Goal: Task Accomplishment & Management: Manage account settings

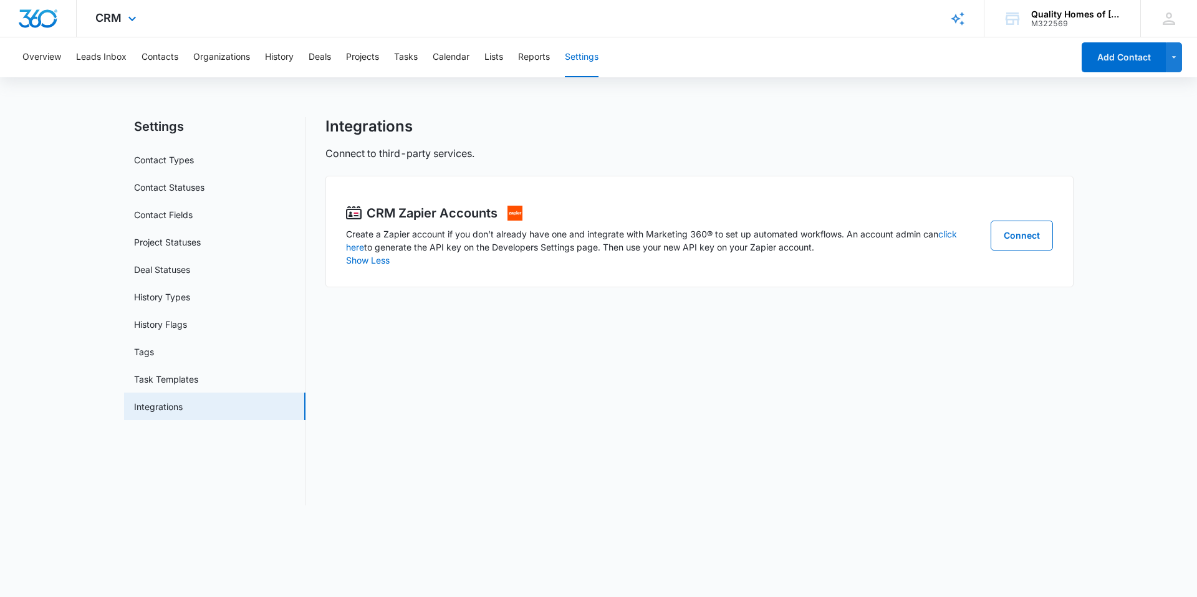
click at [56, 29] on div at bounding box center [38, 18] width 77 height 37
click at [154, 352] on link "Tags" at bounding box center [144, 351] width 20 height 13
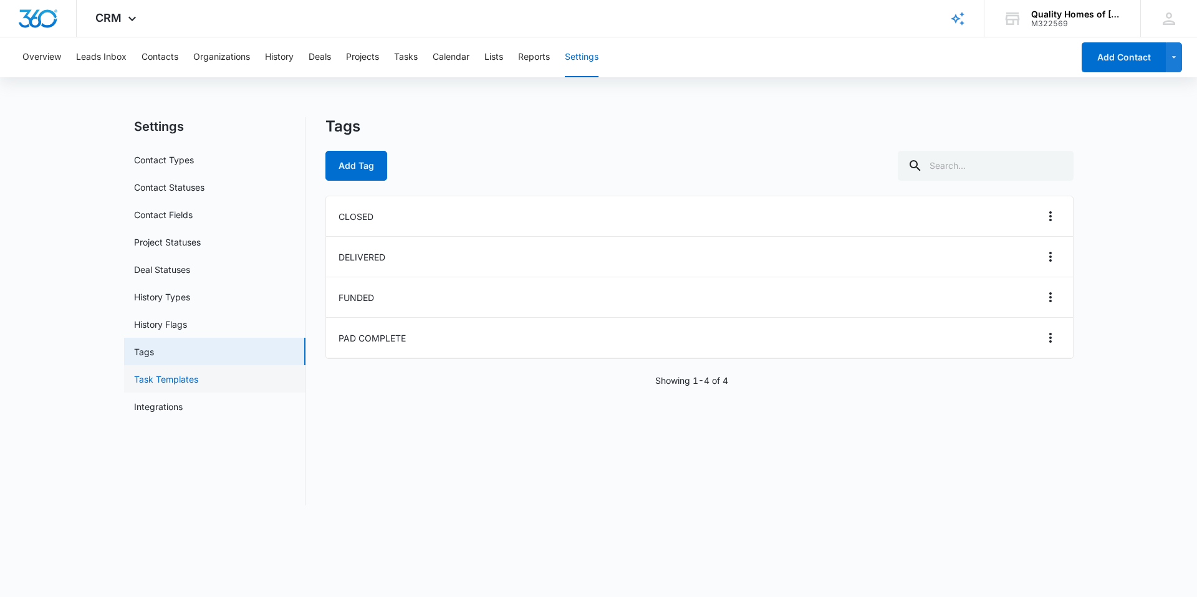
click at [163, 373] on link "Task Templates" at bounding box center [166, 379] width 64 height 13
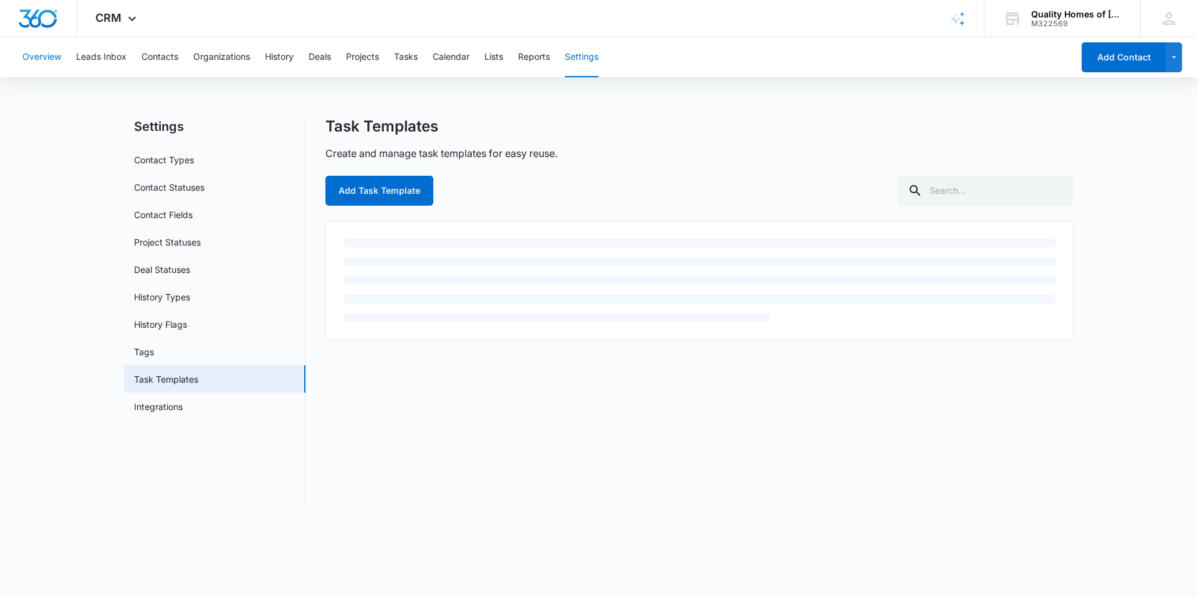
click at [29, 60] on button "Overview" at bounding box center [41, 57] width 39 height 40
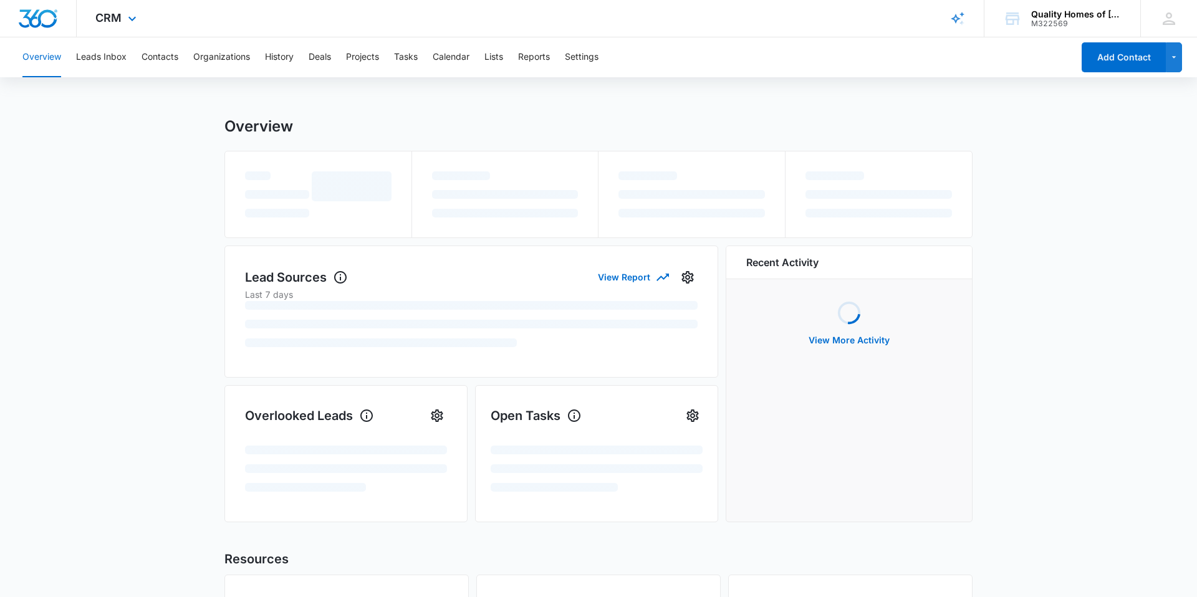
click at [27, 3] on div at bounding box center [38, 18] width 77 height 37
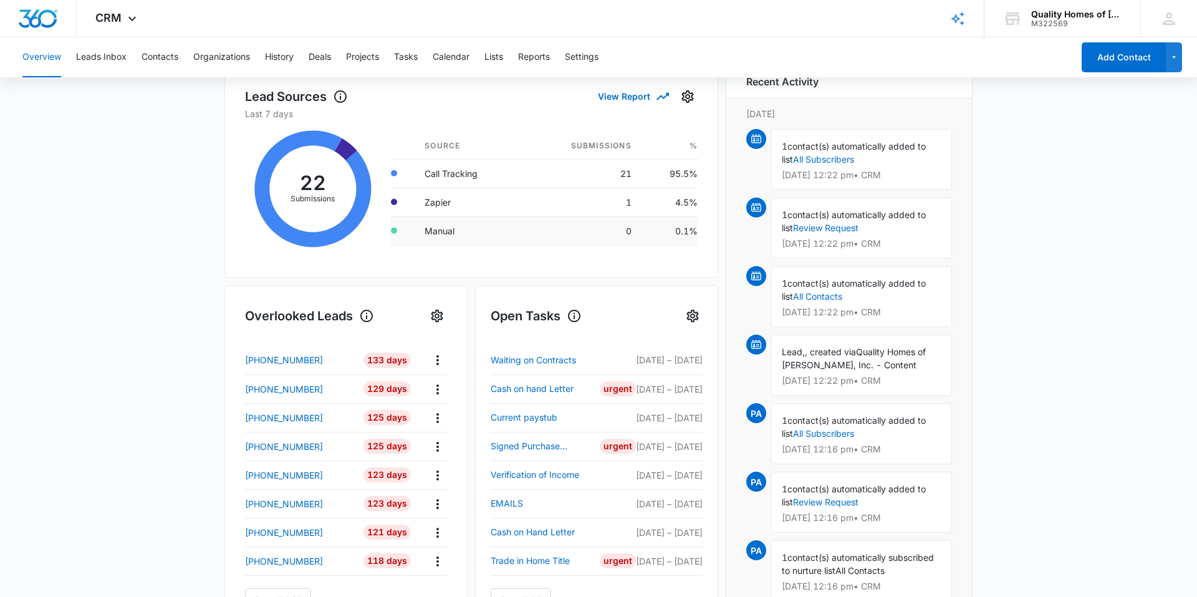
scroll to position [187, 0]
click at [557, 389] on link "Cash on hand Letter" at bounding box center [545, 387] width 109 height 15
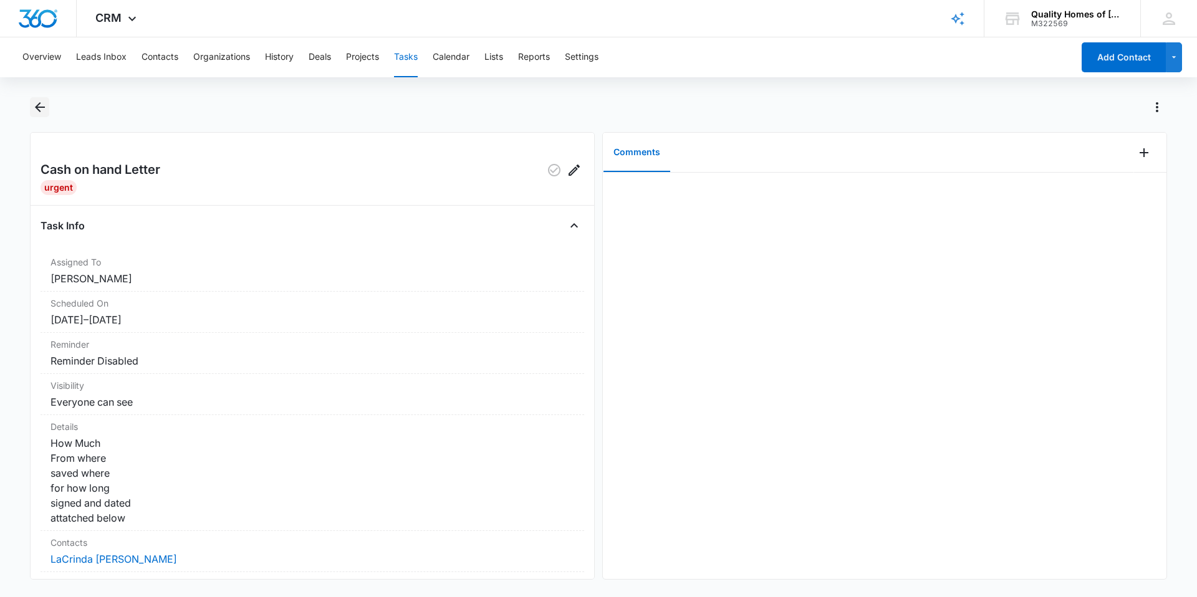
click at [39, 112] on icon "Back" at bounding box center [39, 107] width 15 height 15
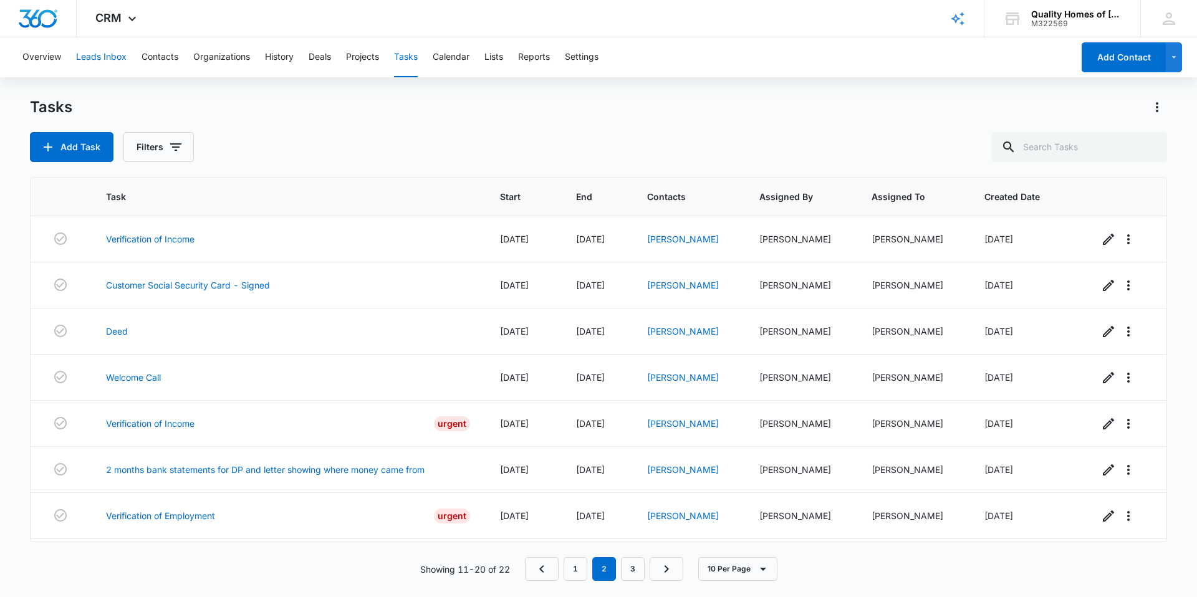
click at [84, 60] on button "Leads Inbox" at bounding box center [101, 57] width 50 height 40
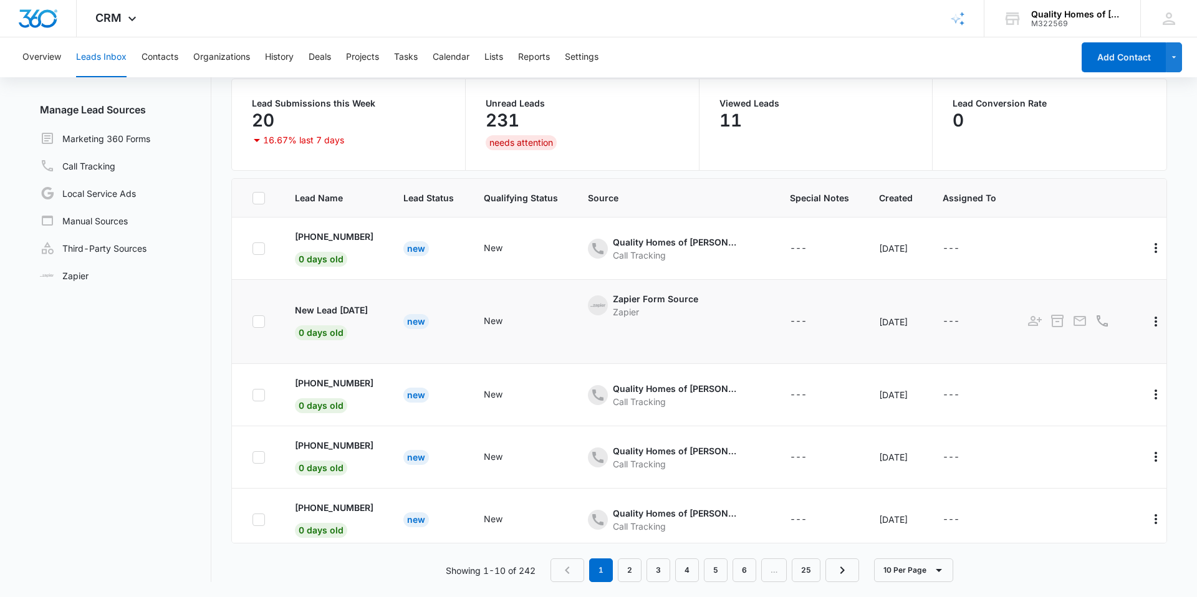
click at [370, 331] on td "New Lead [DATE] 0 days old" at bounding box center [334, 322] width 108 height 84
click at [351, 312] on p "New Lead [DATE]" at bounding box center [331, 310] width 73 height 13
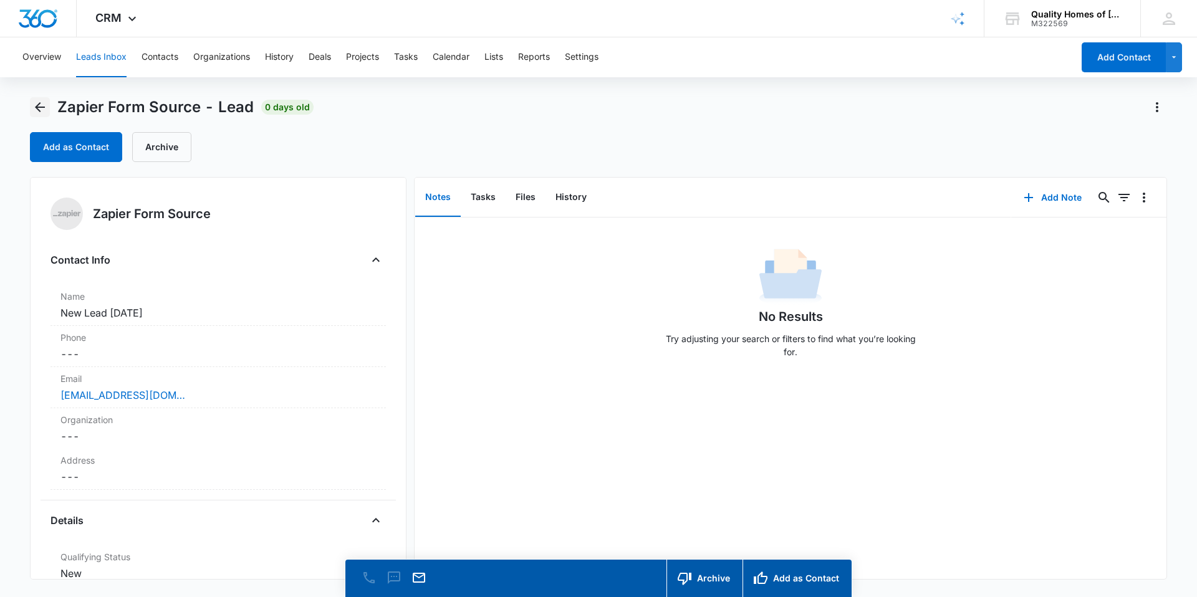
click at [40, 108] on icon "Back" at bounding box center [39, 107] width 15 height 15
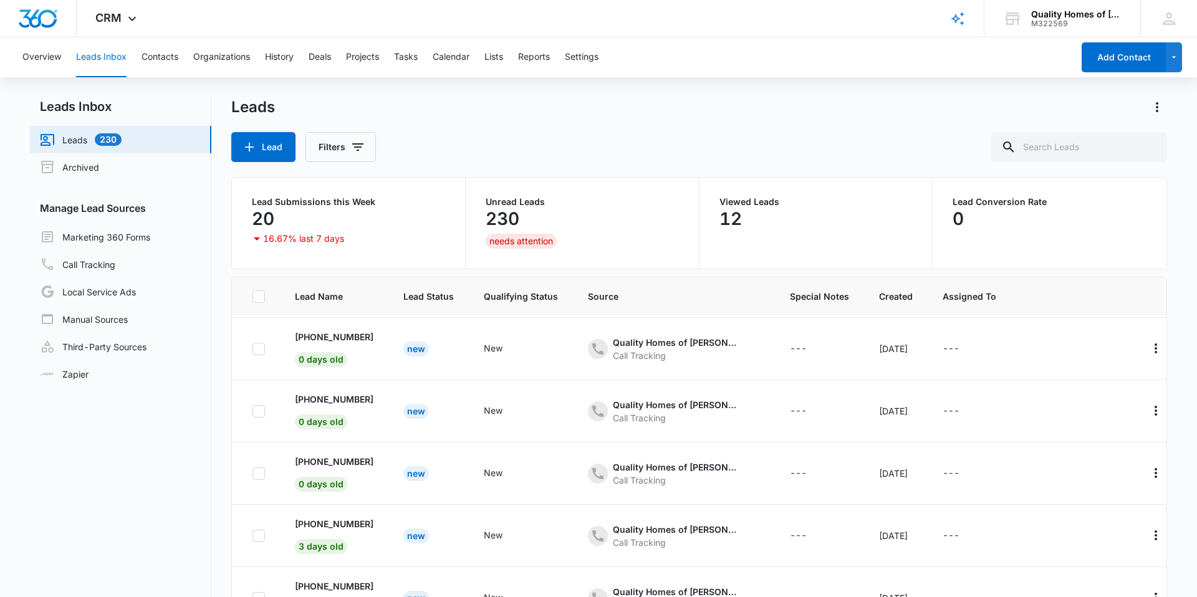
scroll to position [319, 0]
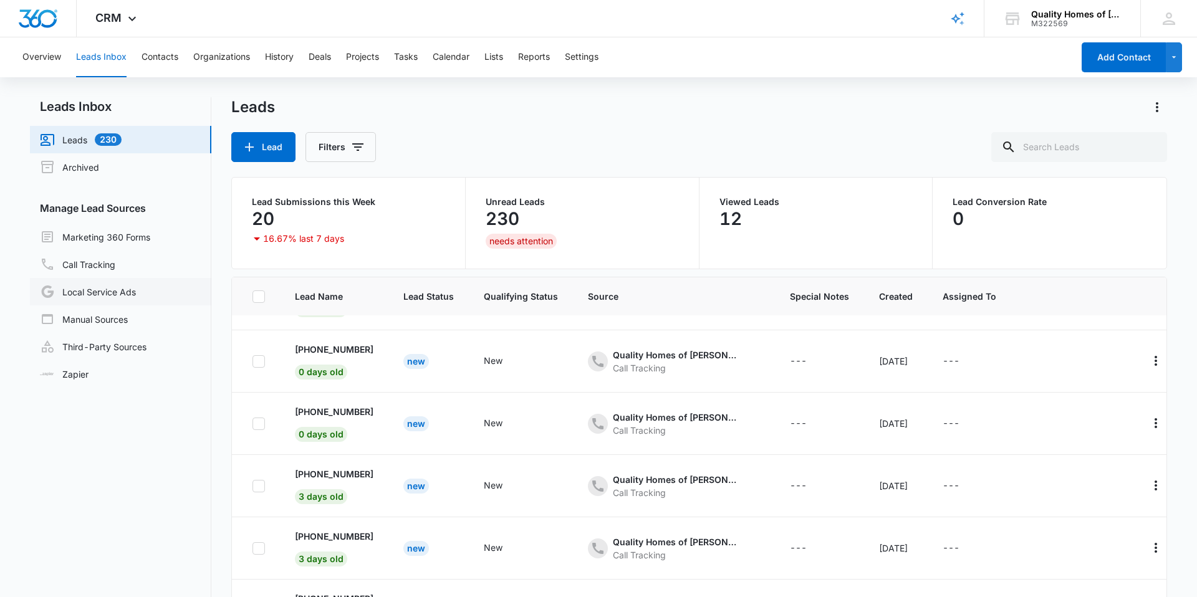
click at [95, 284] on link "Local Service Ads" at bounding box center [88, 291] width 96 height 15
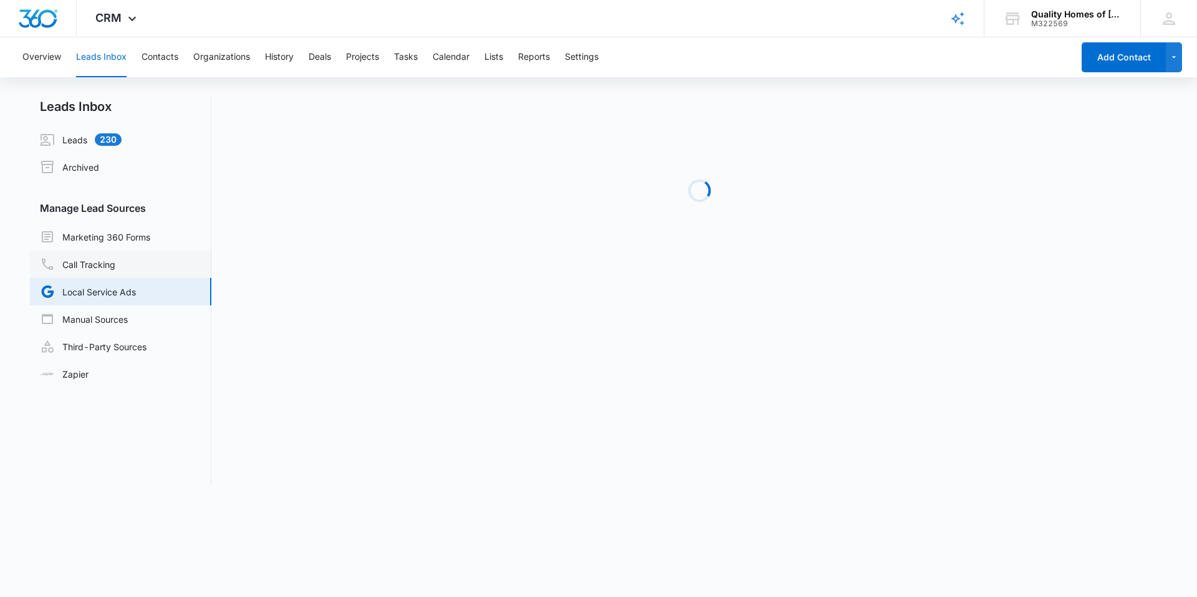
click at [95, 266] on link "Call Tracking" at bounding box center [77, 264] width 75 height 15
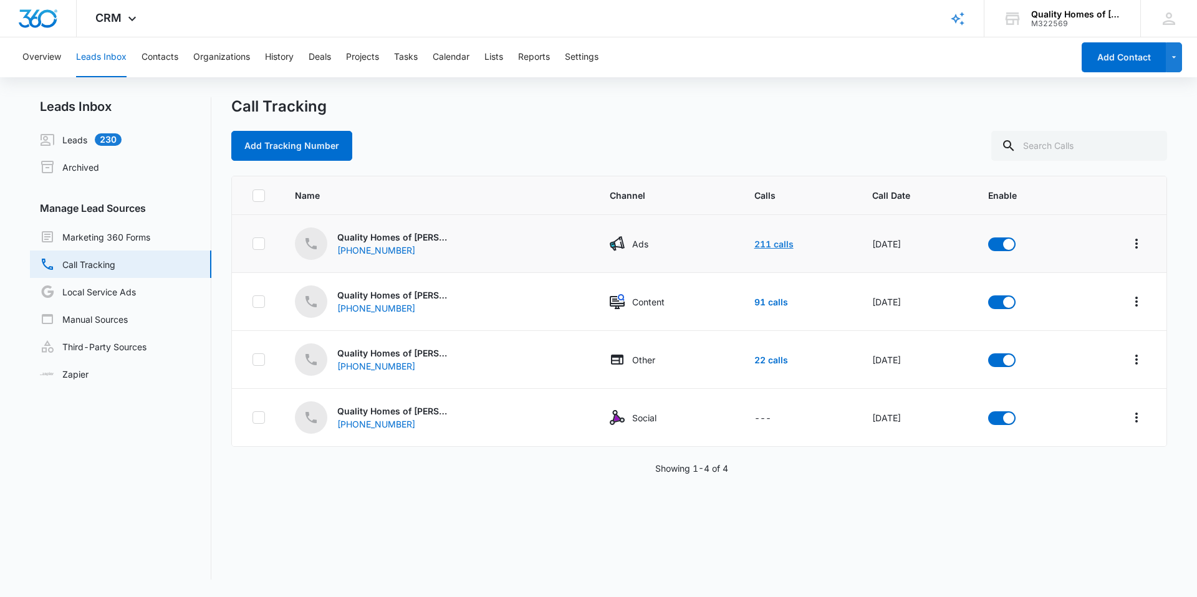
click at [757, 242] on link "211 calls" at bounding box center [773, 244] width 39 height 11
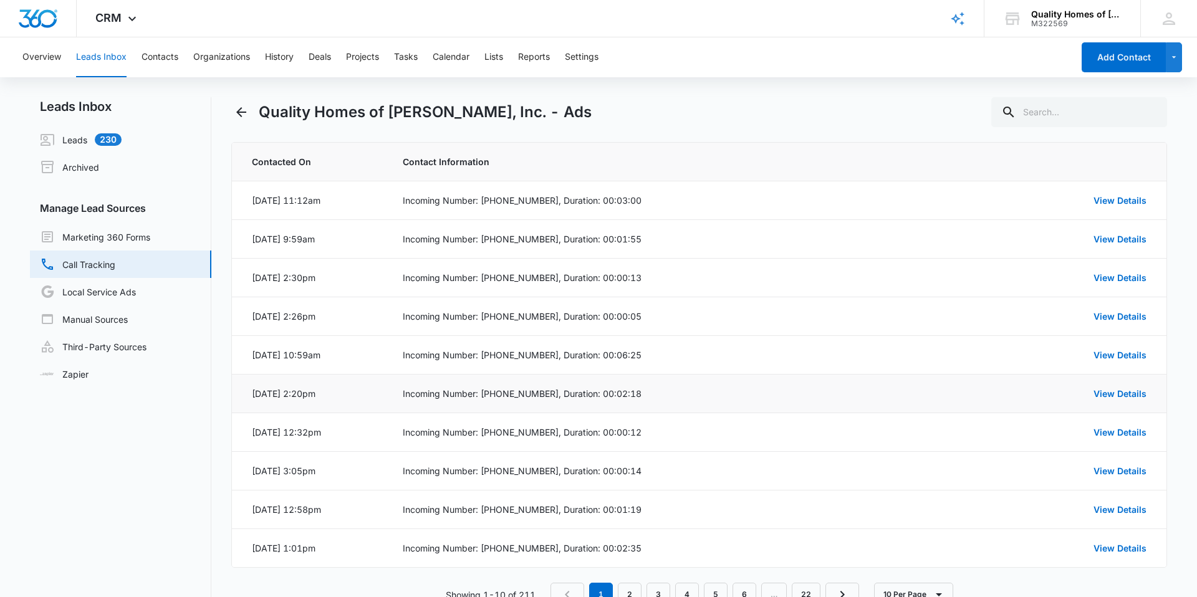
scroll to position [39, 0]
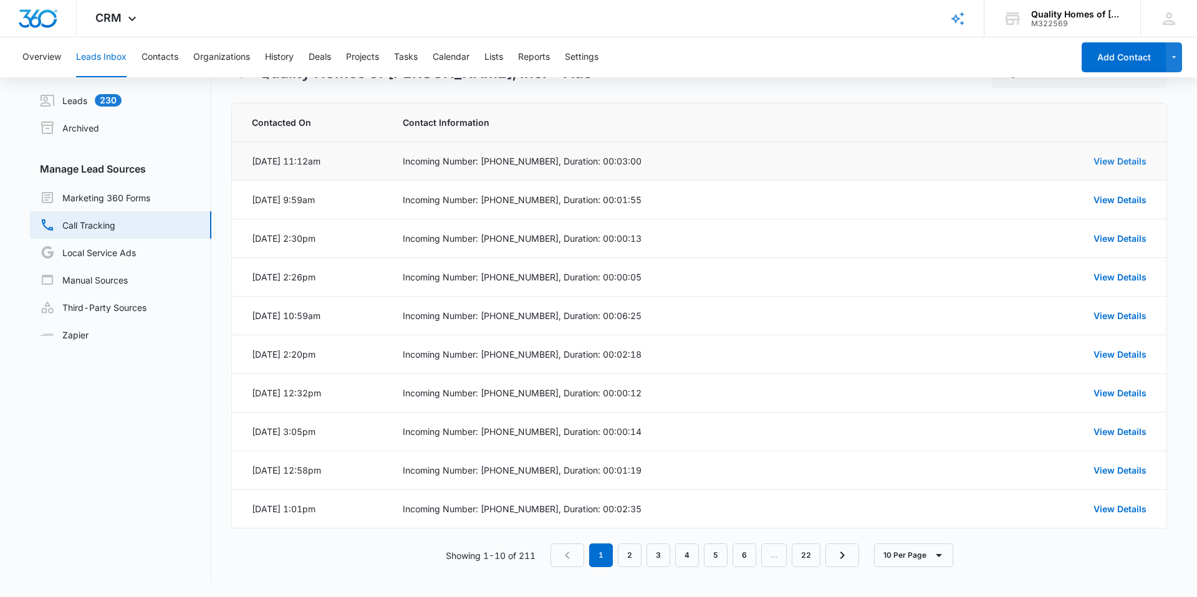
click at [1125, 160] on link "View Details" at bounding box center [1119, 161] width 53 height 11
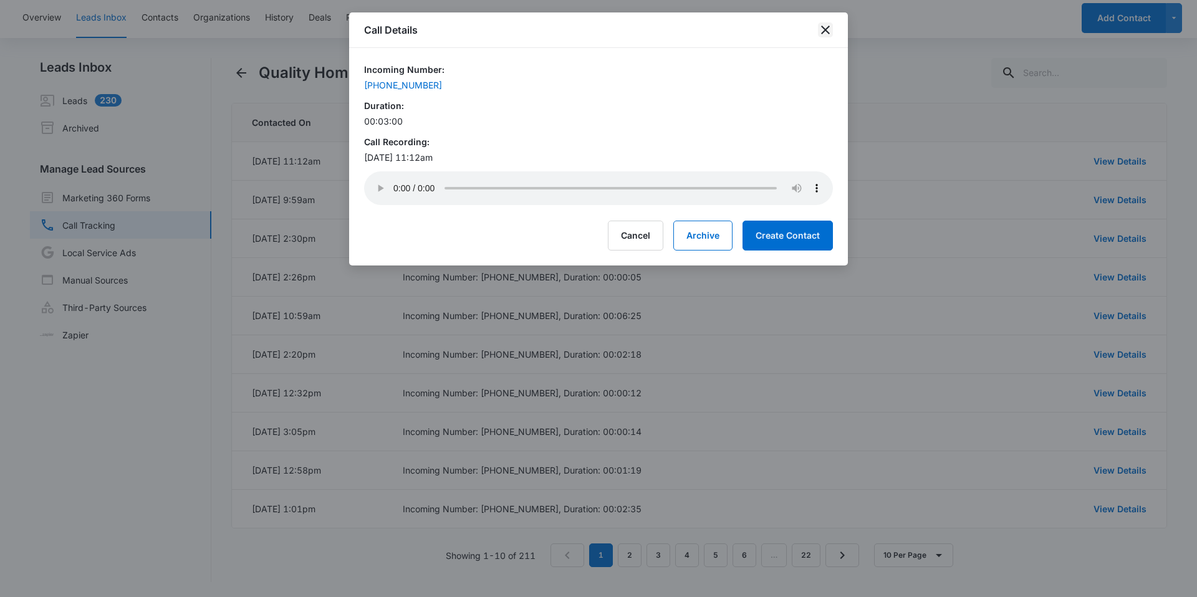
click at [831, 35] on icon "close" at bounding box center [825, 29] width 15 height 15
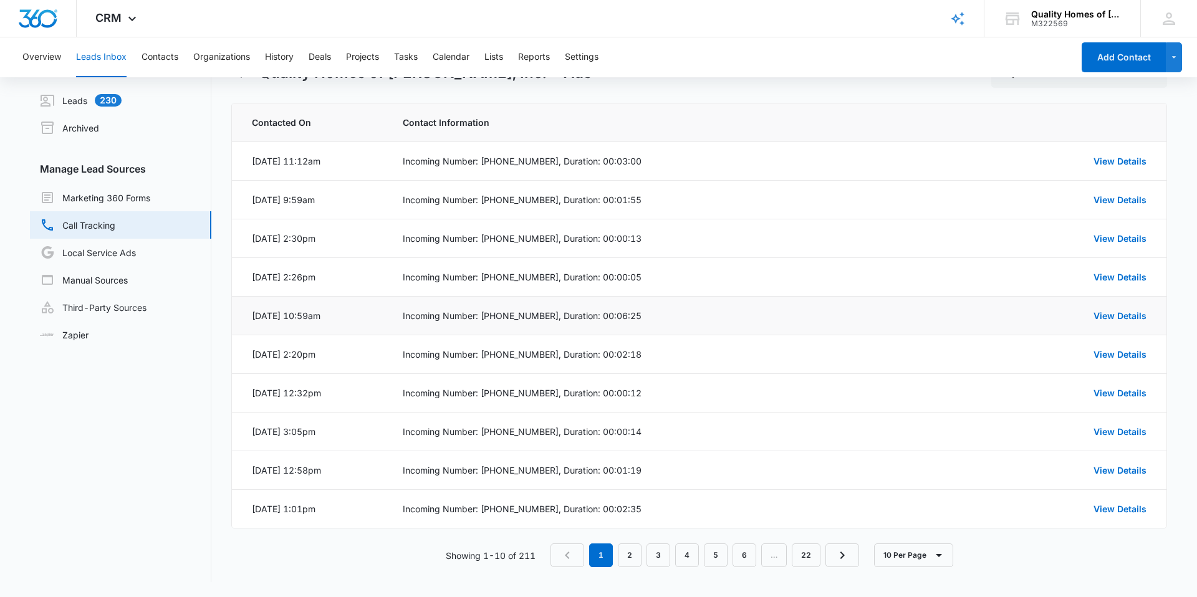
scroll to position [0, 0]
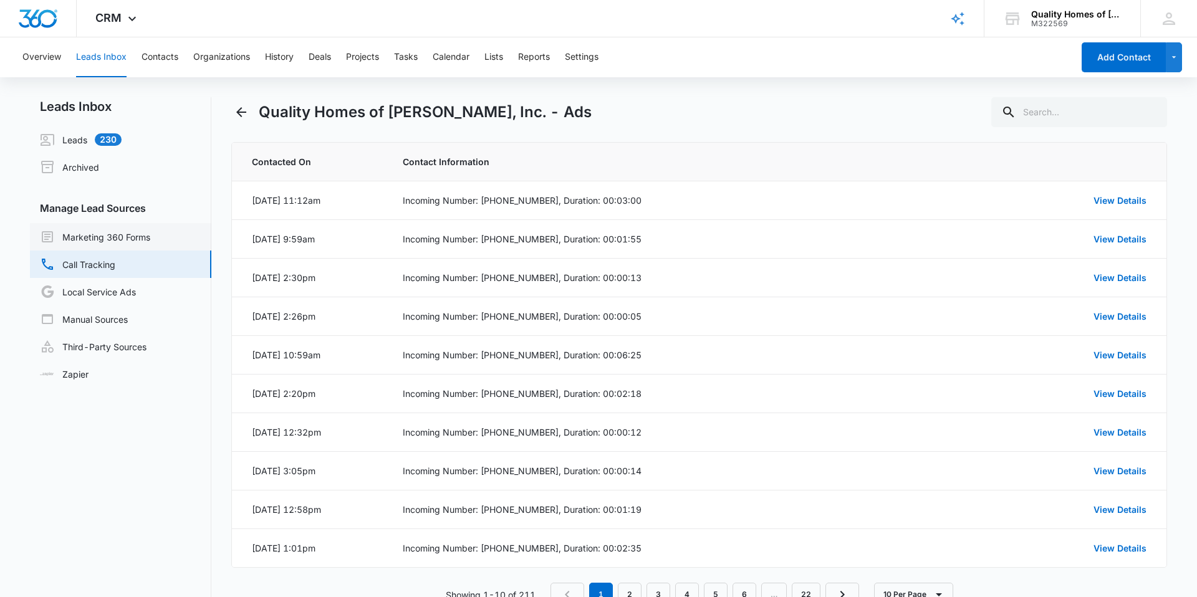
click at [128, 233] on link "Marketing 360 Forms" at bounding box center [95, 236] width 110 height 15
